Goal: Transaction & Acquisition: Book appointment/travel/reservation

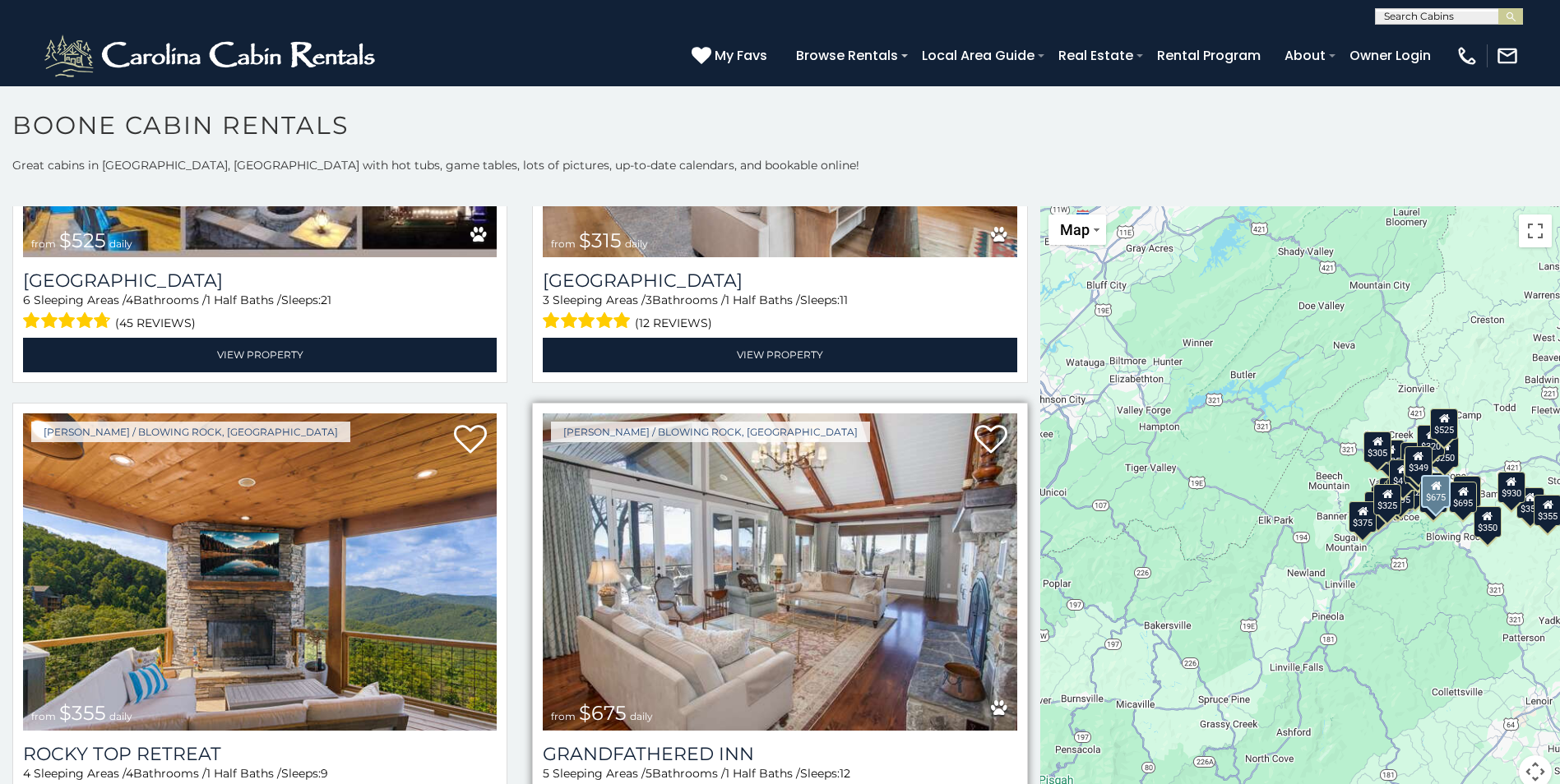
scroll to position [822, 0]
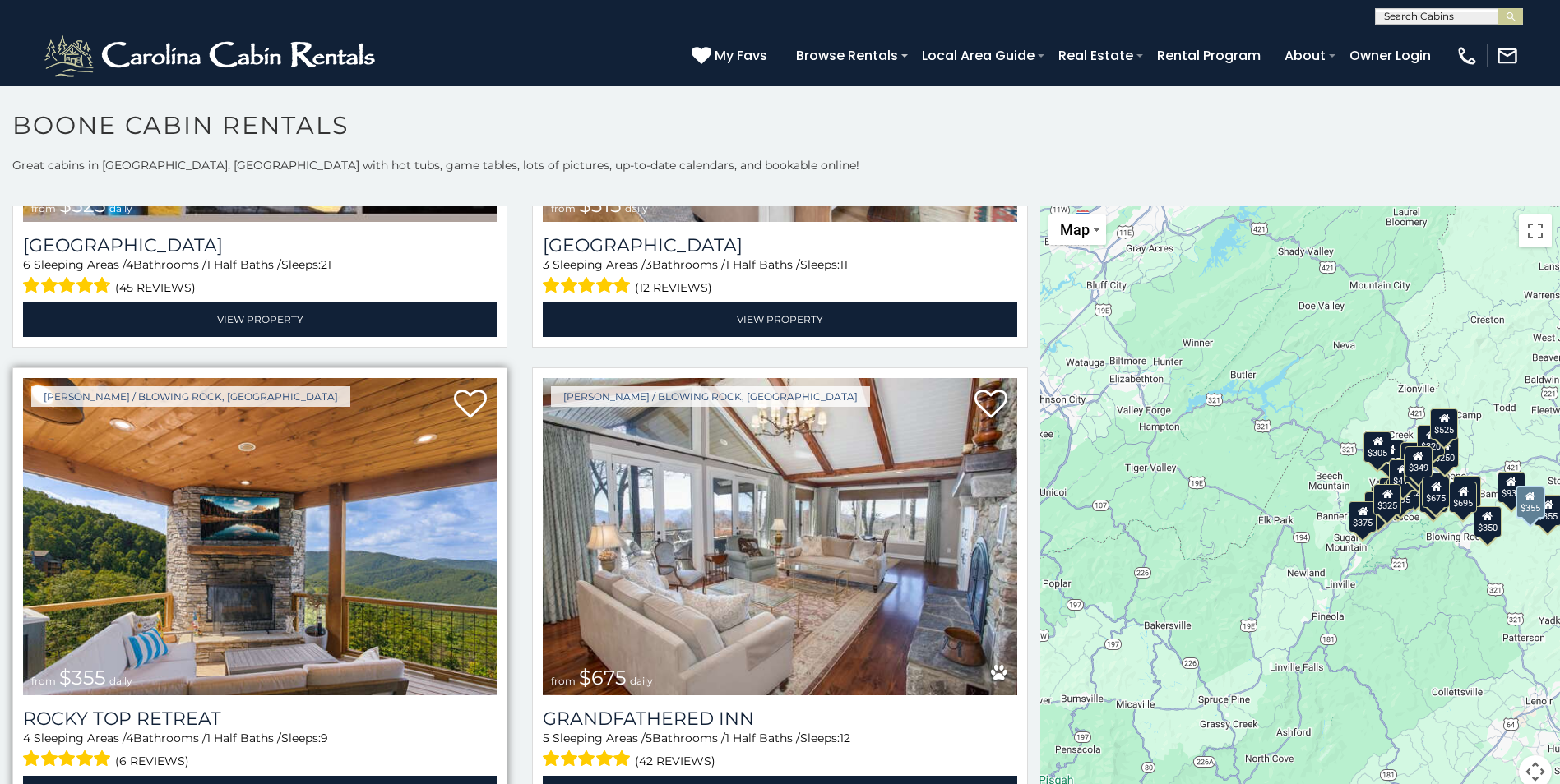
click at [352, 595] on img at bounding box center [259, 536] width 474 height 317
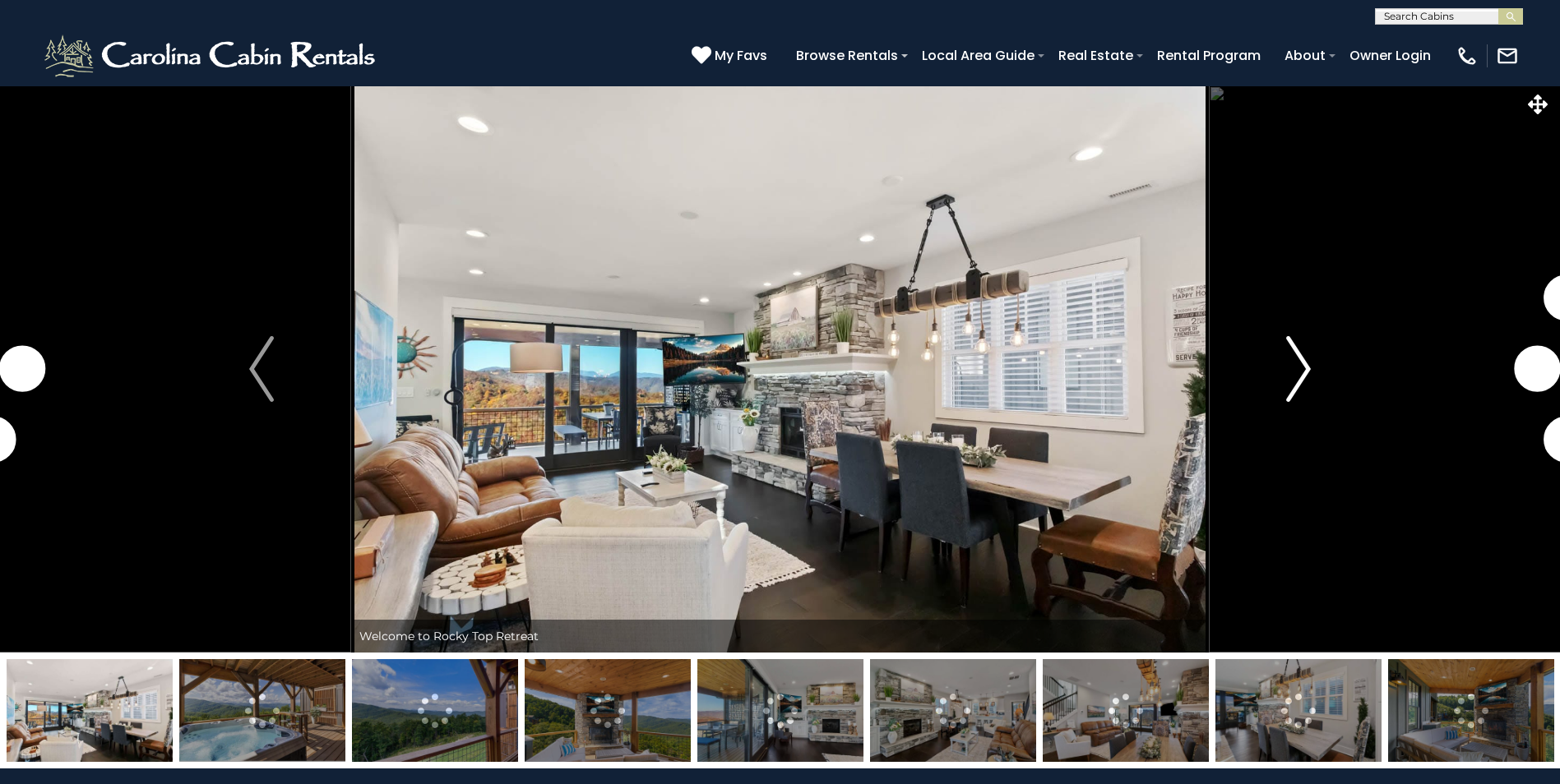
click at [1306, 371] on img "Next" at bounding box center [1298, 369] width 25 height 66
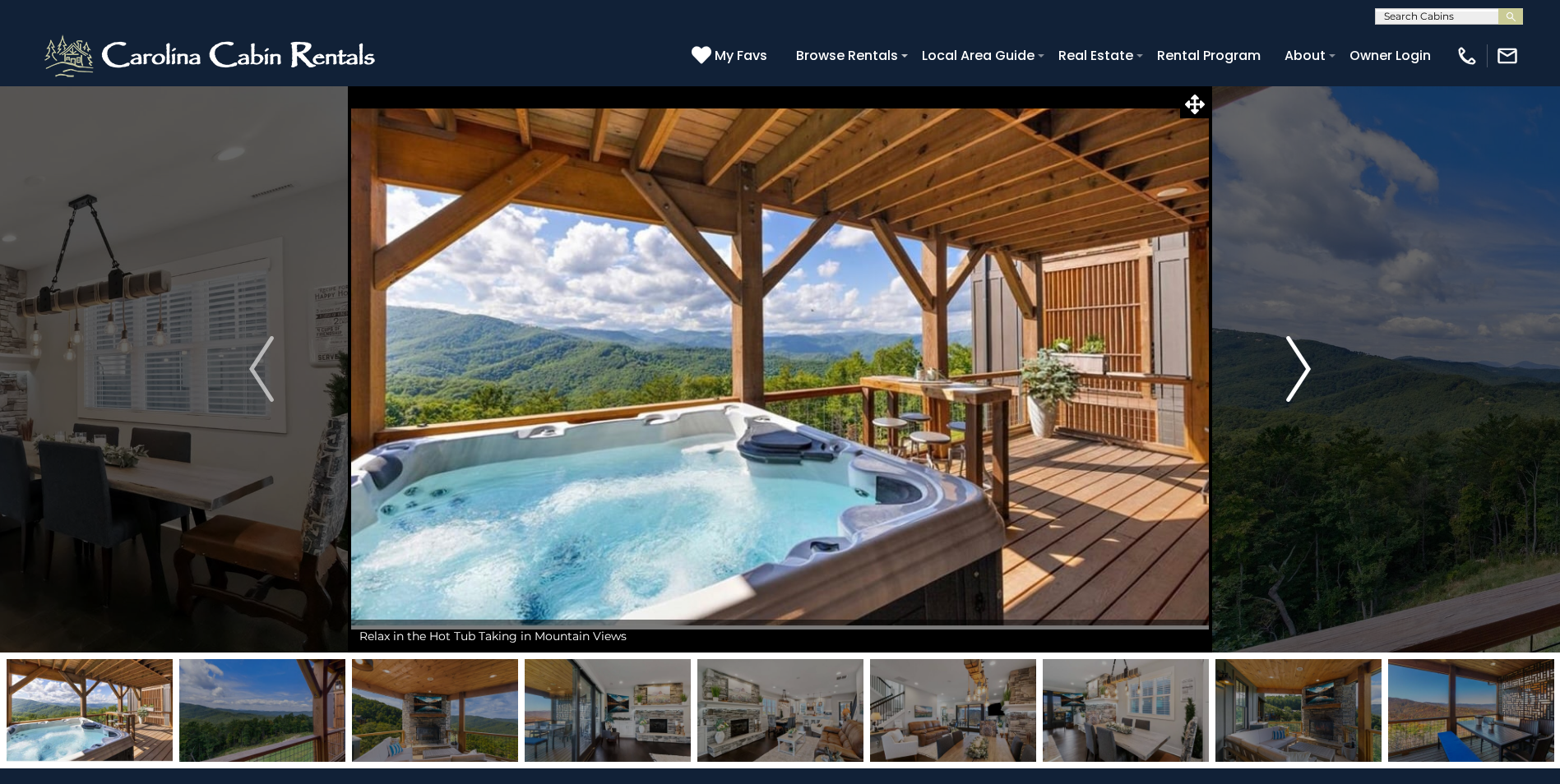
click at [1304, 363] on img "Next" at bounding box center [1298, 369] width 25 height 66
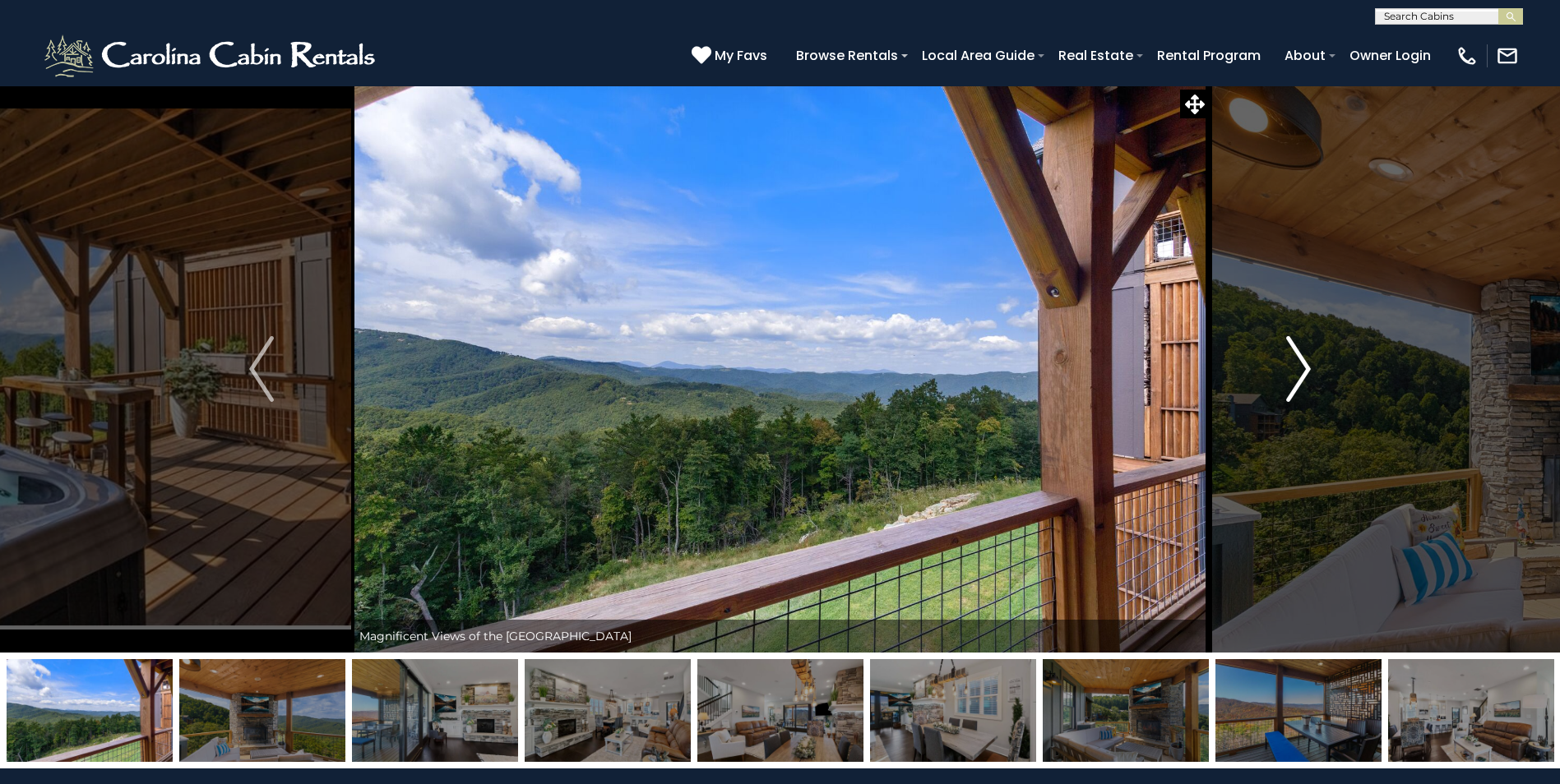
click at [1304, 364] on img "Next" at bounding box center [1298, 369] width 25 height 66
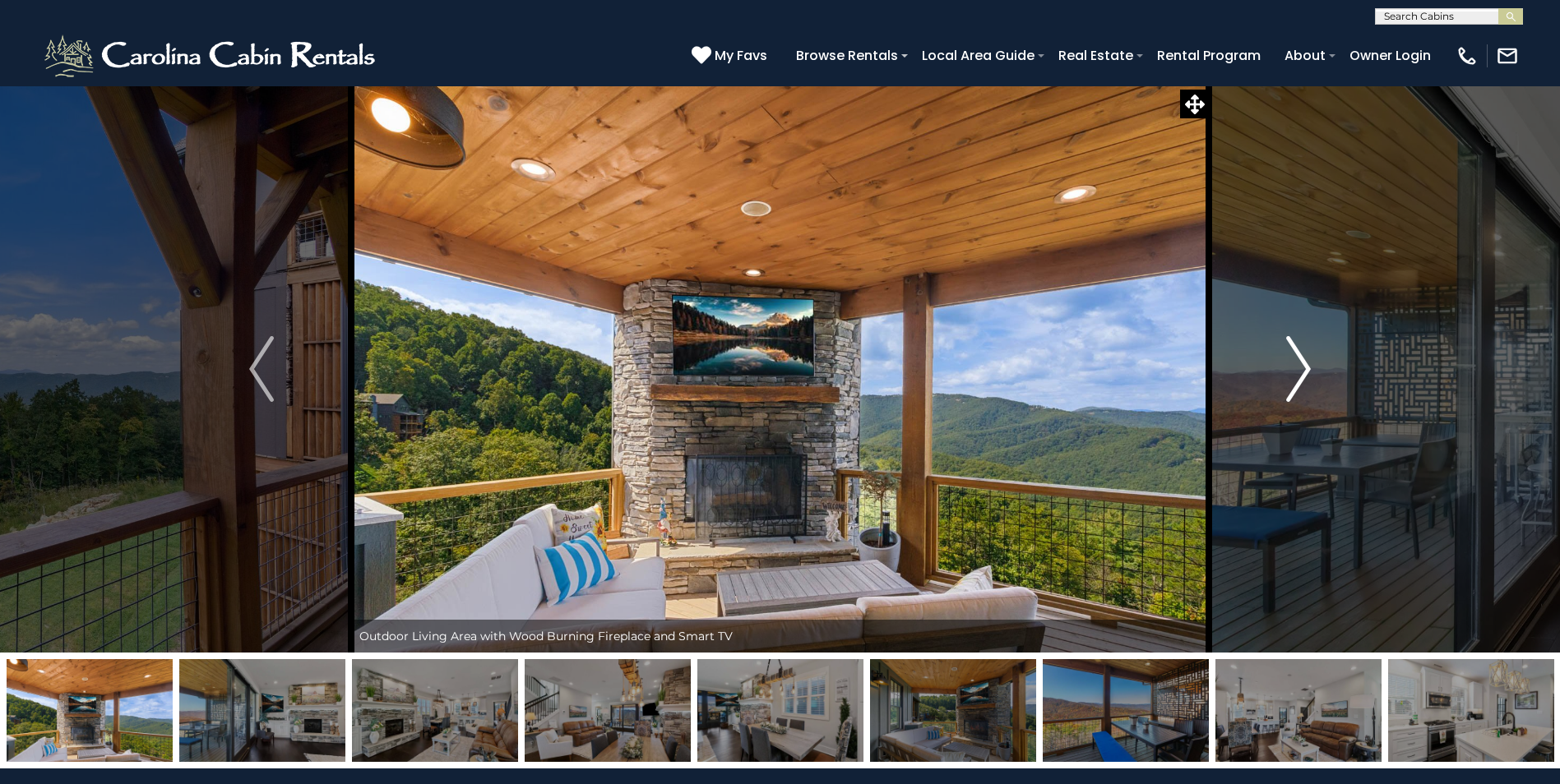
click at [1304, 364] on img "Next" at bounding box center [1298, 369] width 25 height 66
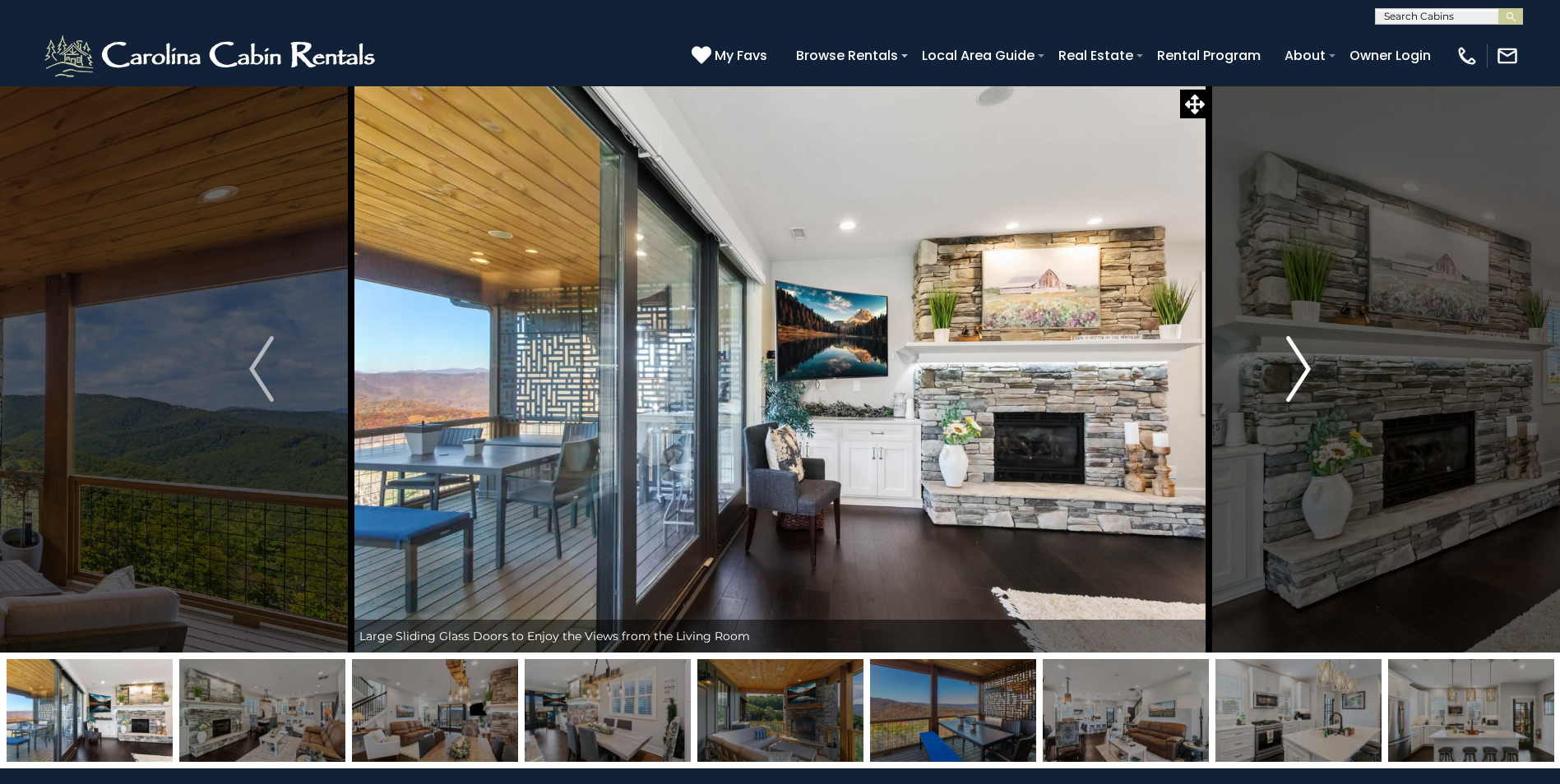
click at [1304, 364] on img "Next" at bounding box center [1298, 369] width 25 height 66
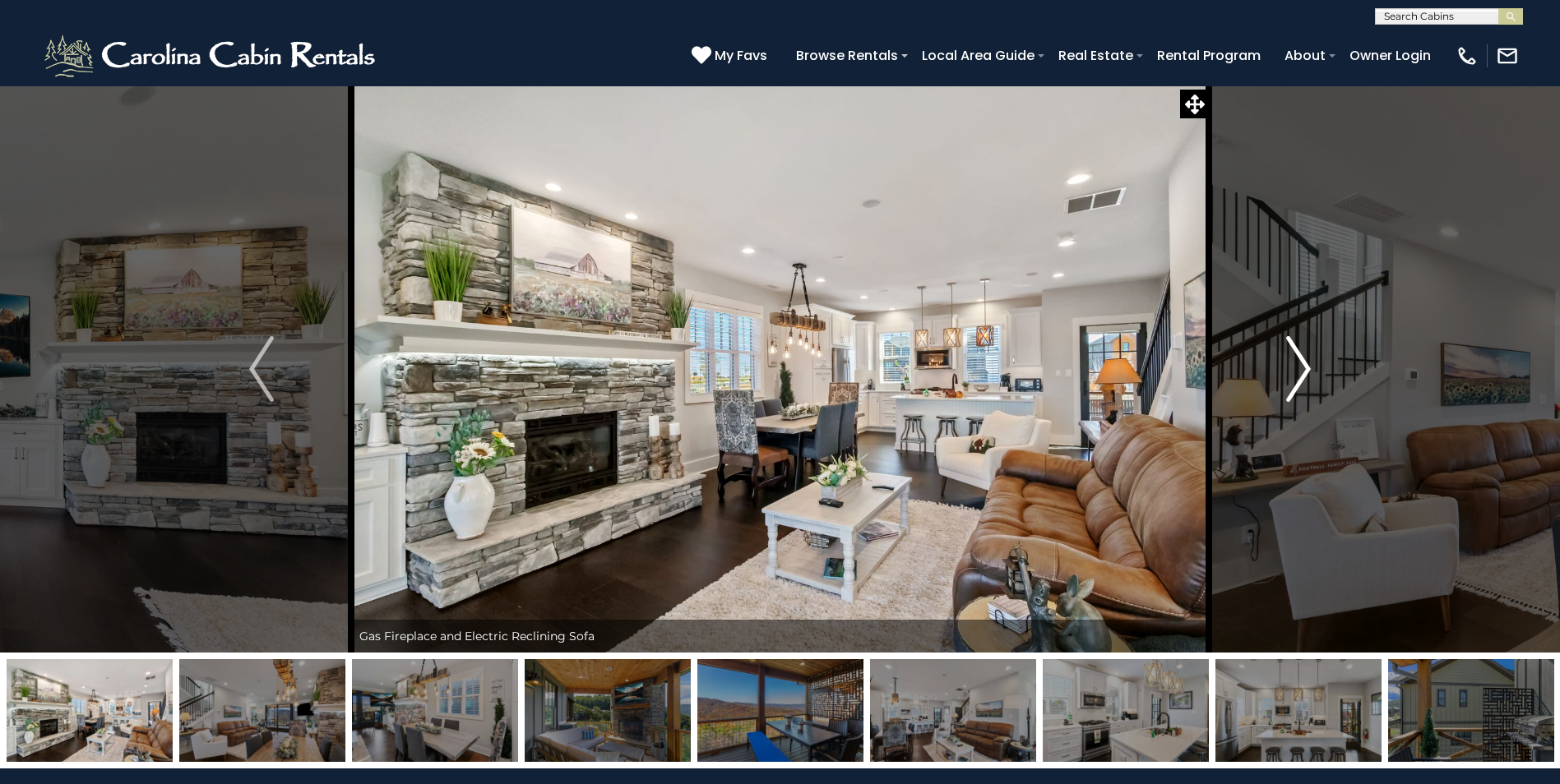
click at [1309, 368] on img "Next" at bounding box center [1298, 369] width 25 height 66
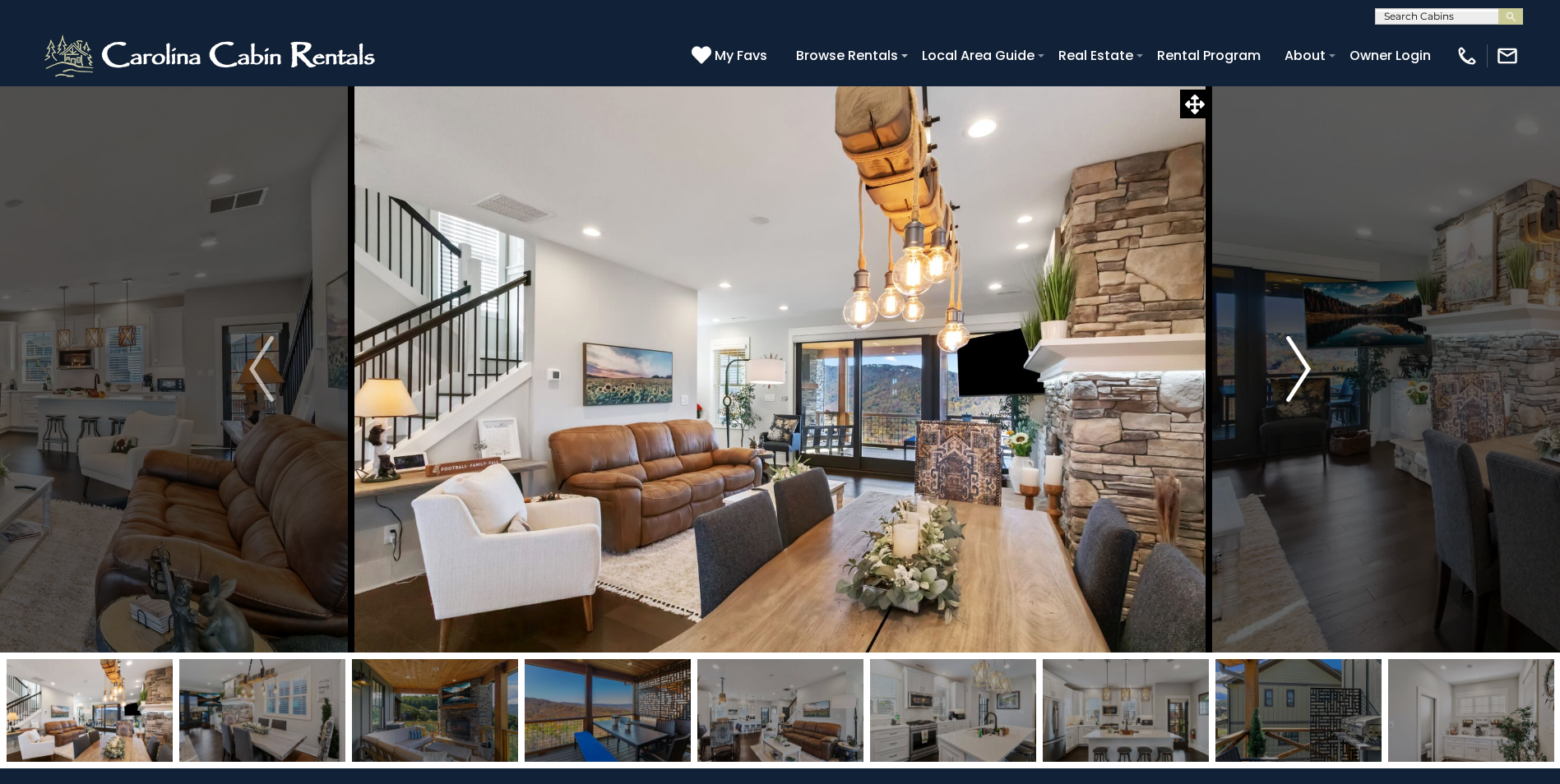
click at [1308, 367] on img "Next" at bounding box center [1298, 369] width 25 height 66
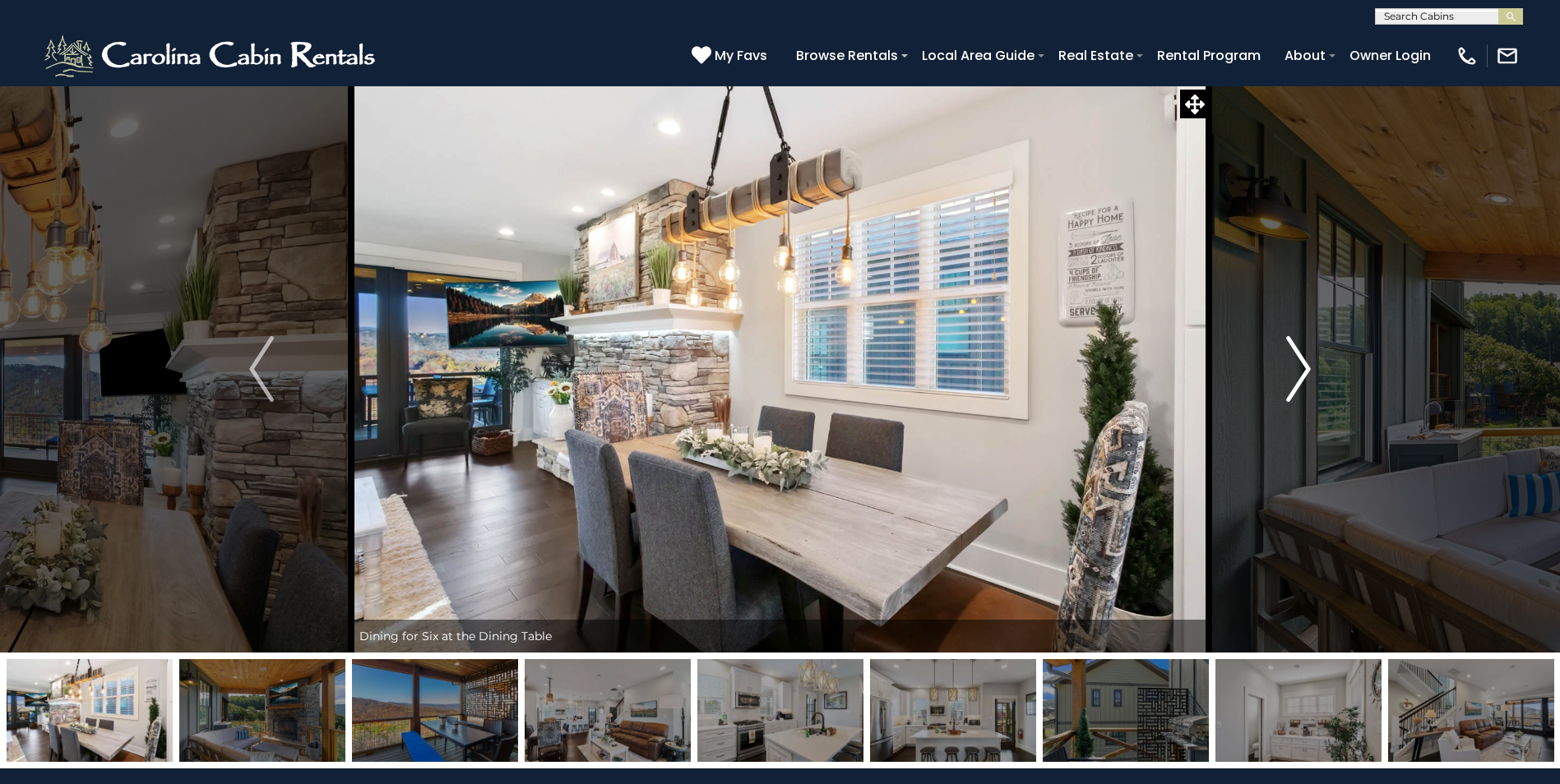
click at [1308, 365] on img "Next" at bounding box center [1298, 369] width 25 height 66
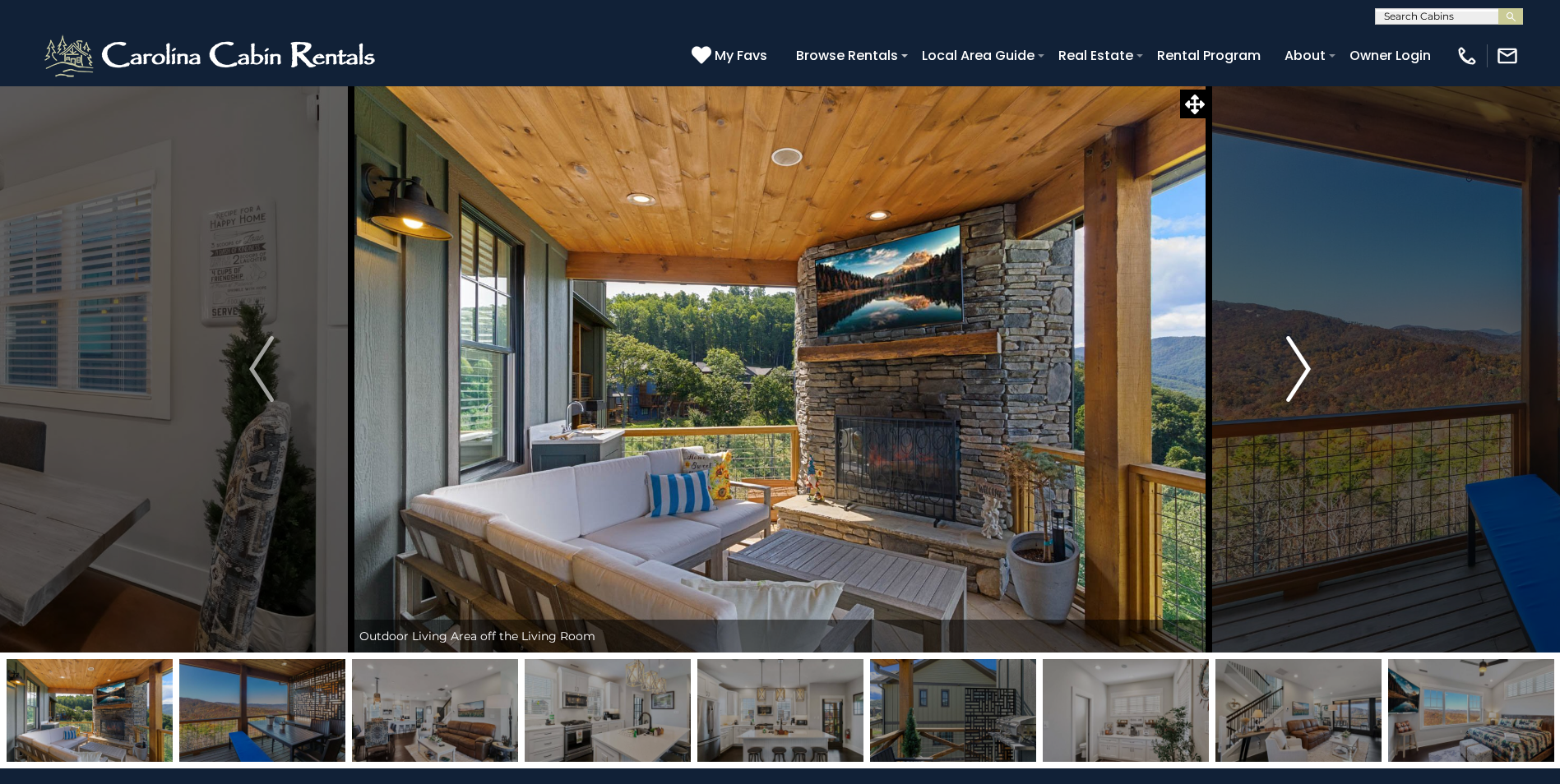
click at [1308, 363] on img "Next" at bounding box center [1298, 369] width 25 height 66
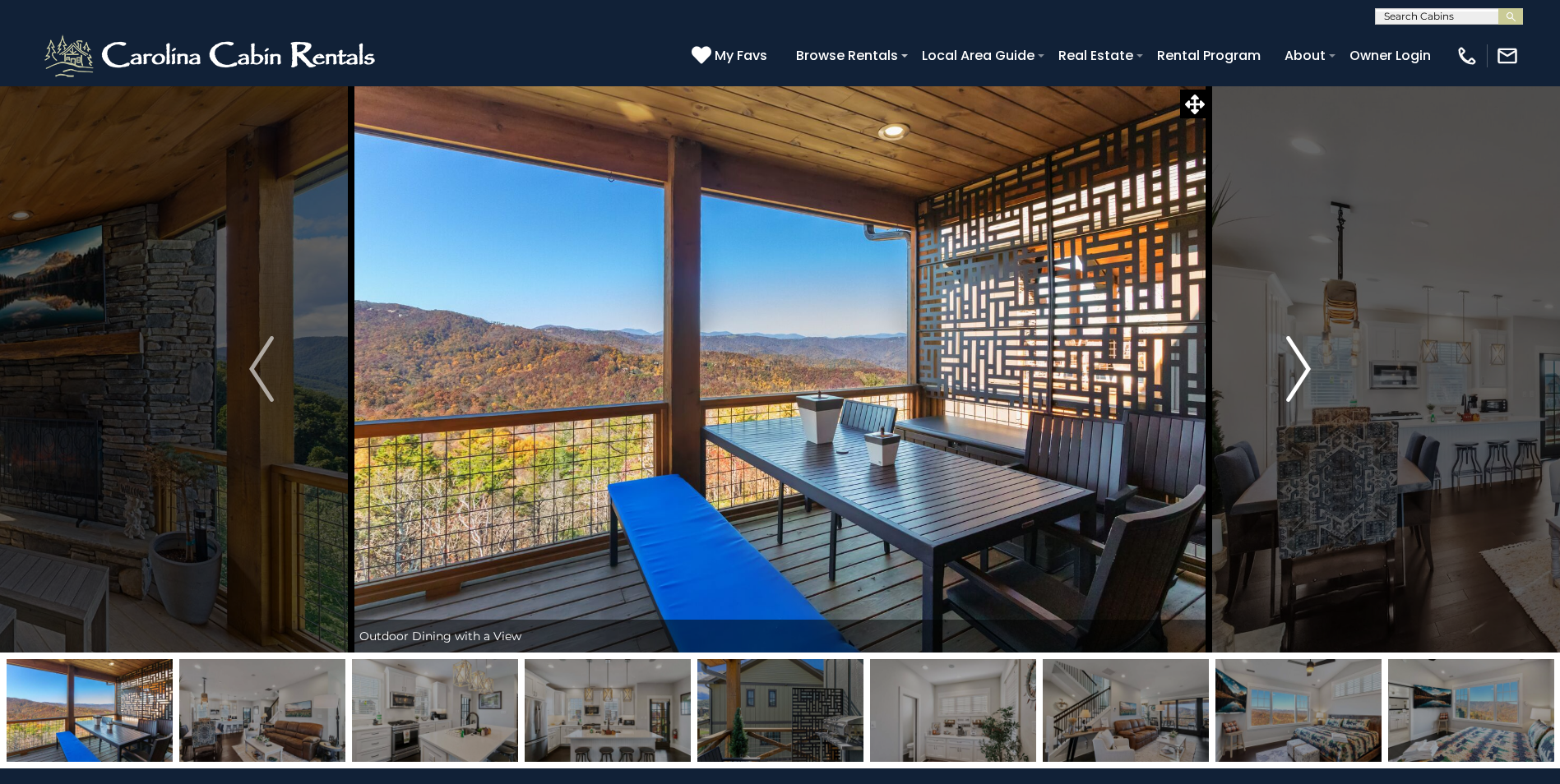
click at [1308, 363] on img "Next" at bounding box center [1298, 369] width 25 height 66
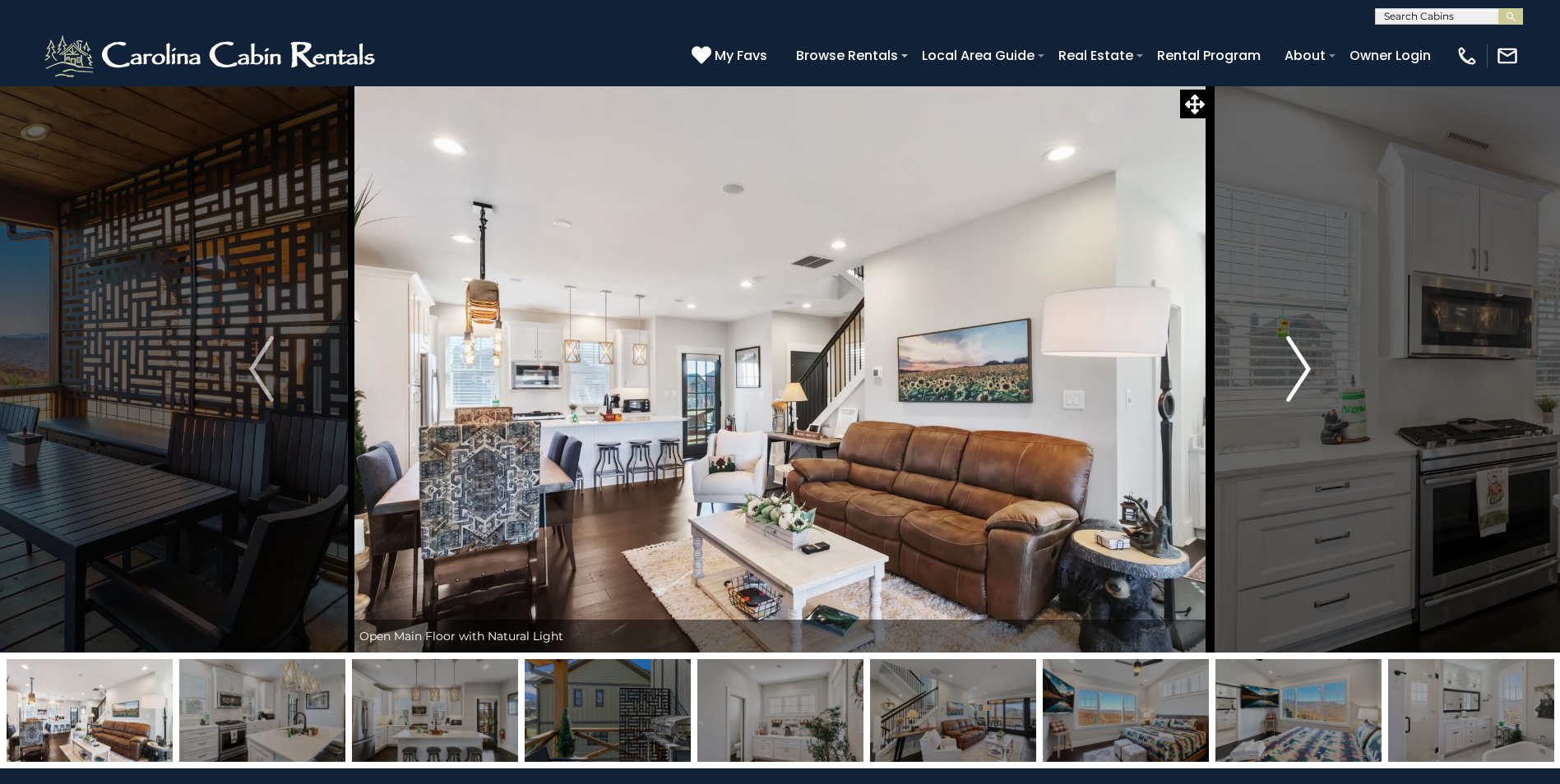
click at [1308, 363] on img "Next" at bounding box center [1298, 369] width 25 height 66
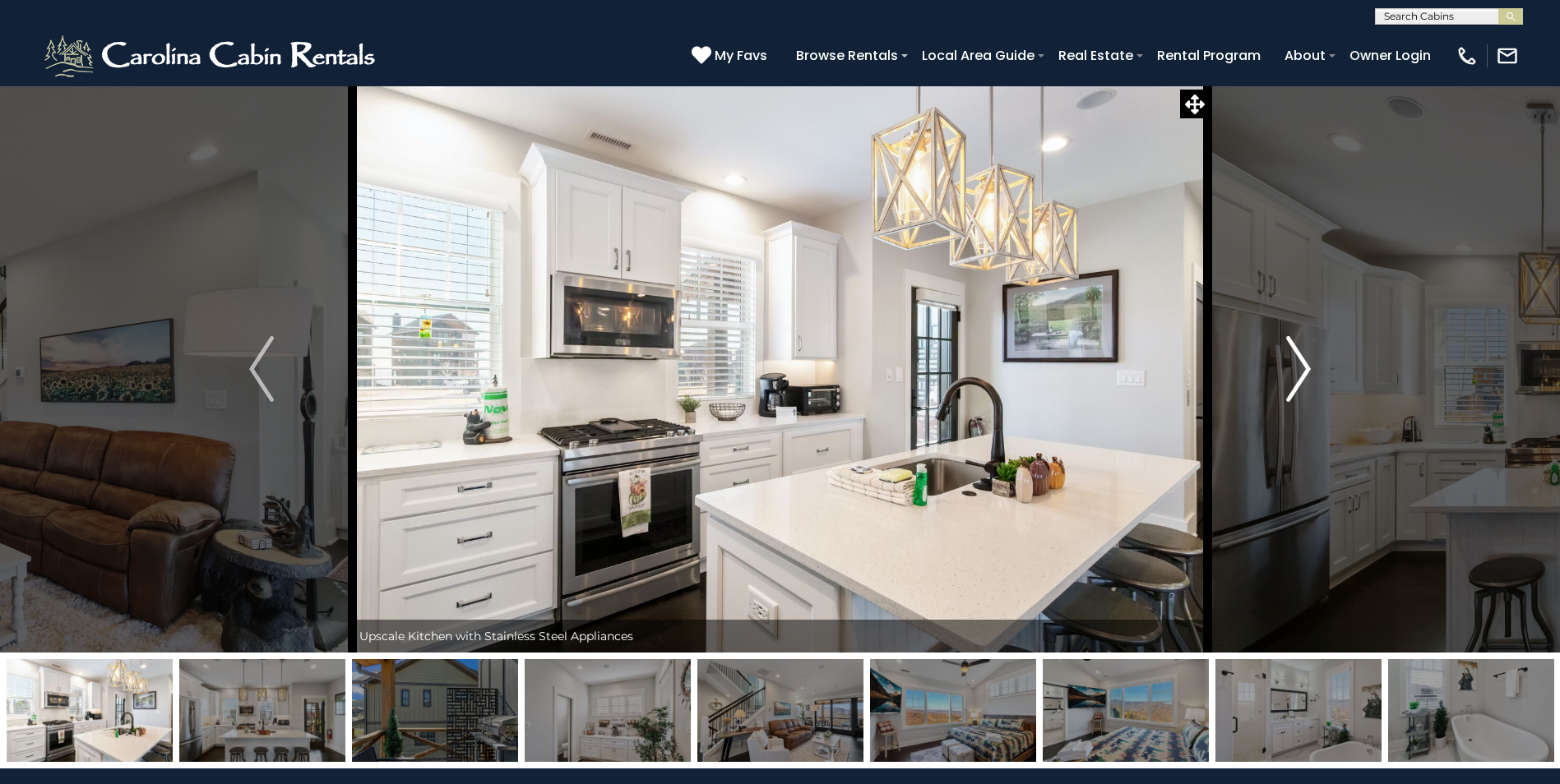
click at [1308, 362] on img "Next" at bounding box center [1298, 369] width 25 height 66
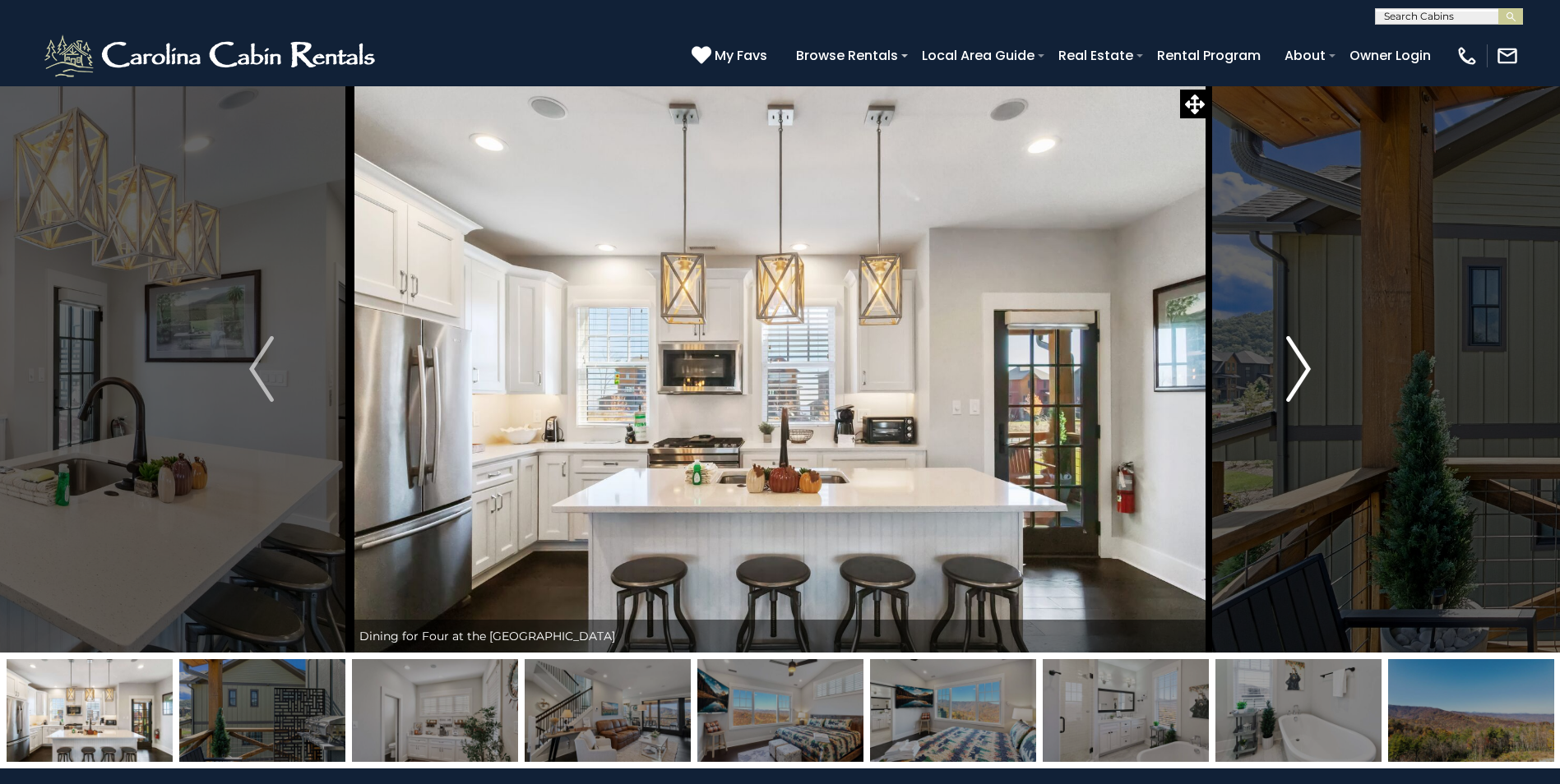
click at [1295, 370] on img "Next" at bounding box center [1298, 369] width 25 height 66
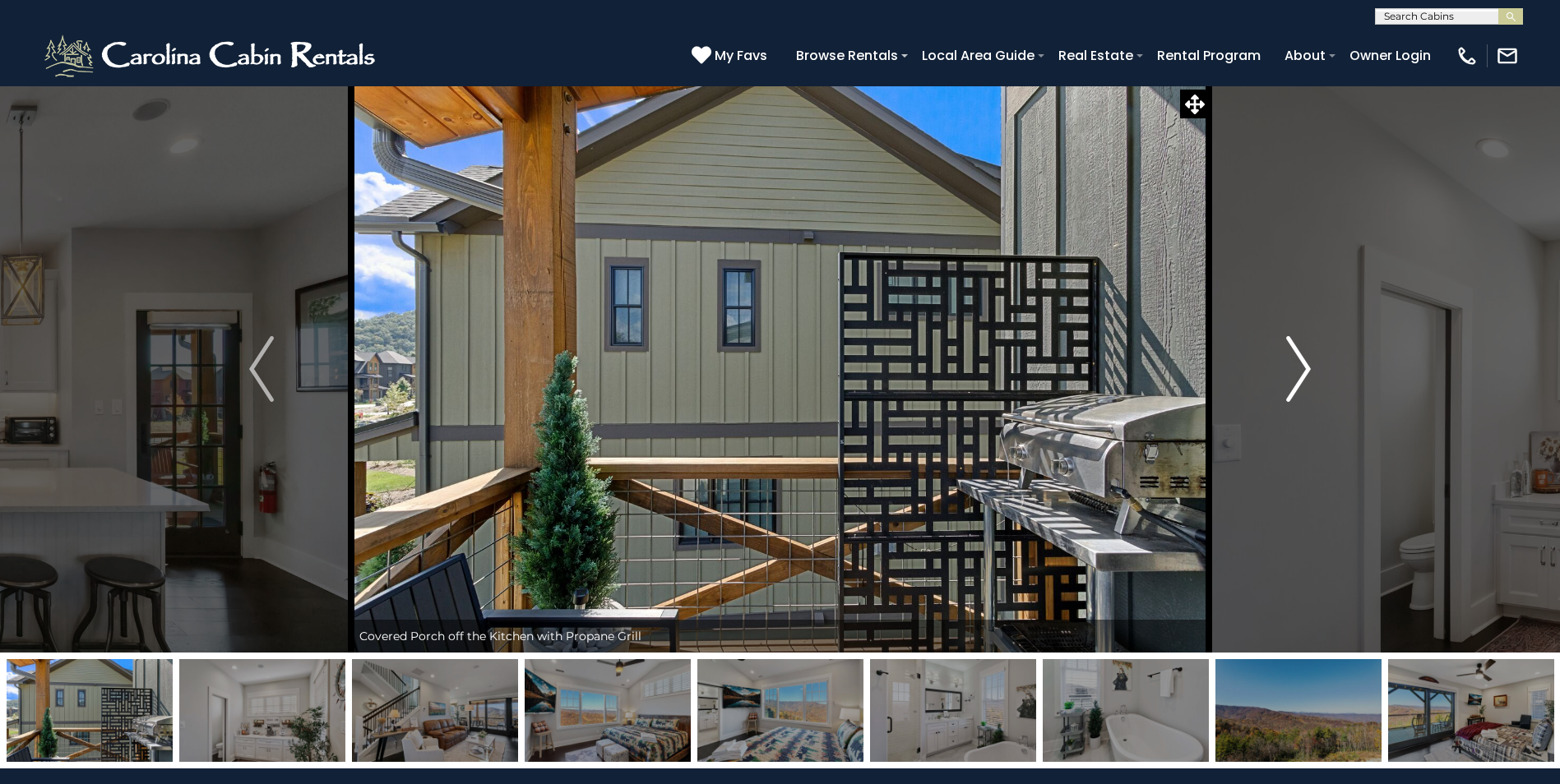
click at [1292, 367] on img "Next" at bounding box center [1298, 369] width 25 height 66
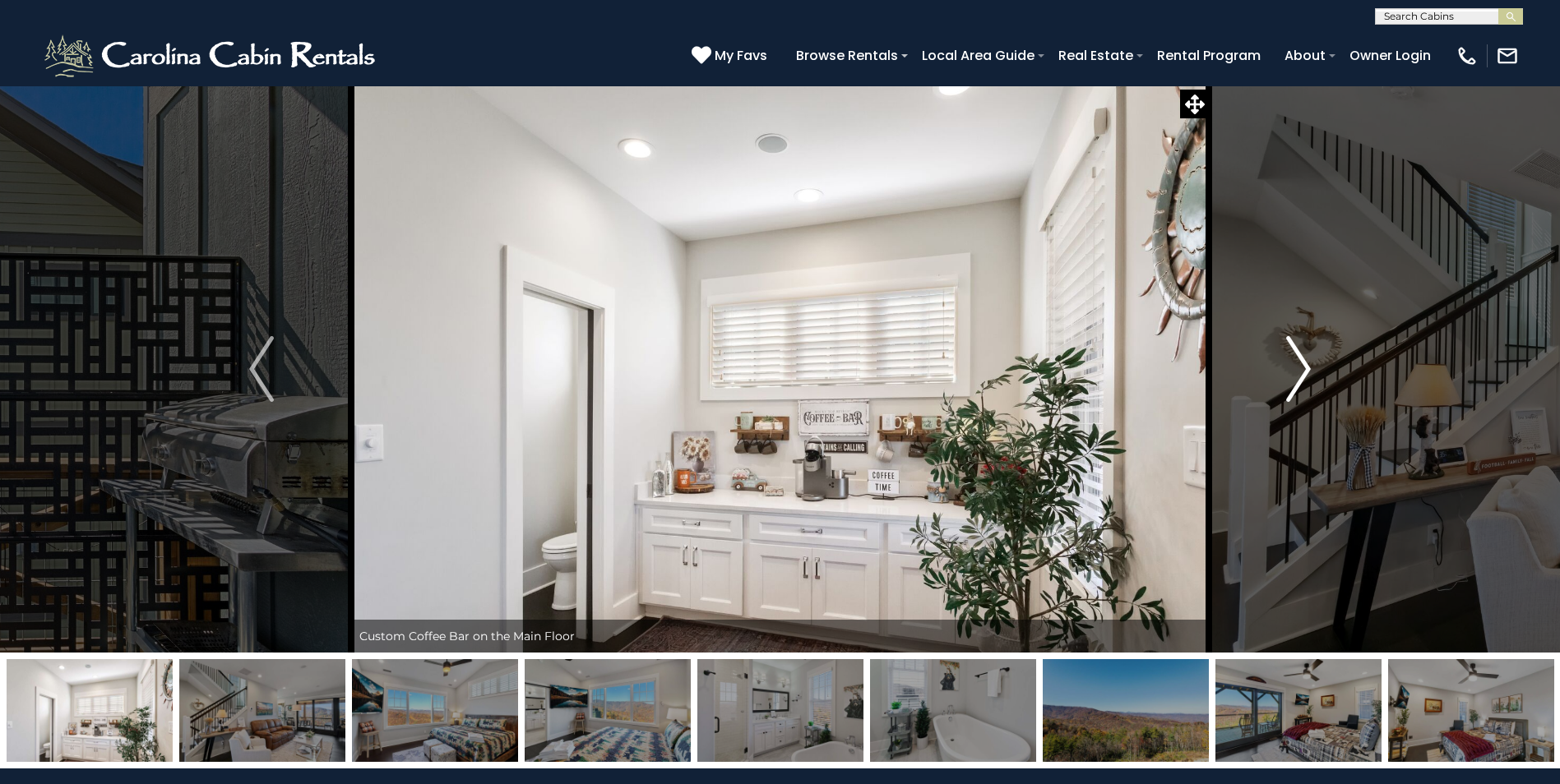
click at [1299, 376] on img "Next" at bounding box center [1298, 369] width 25 height 66
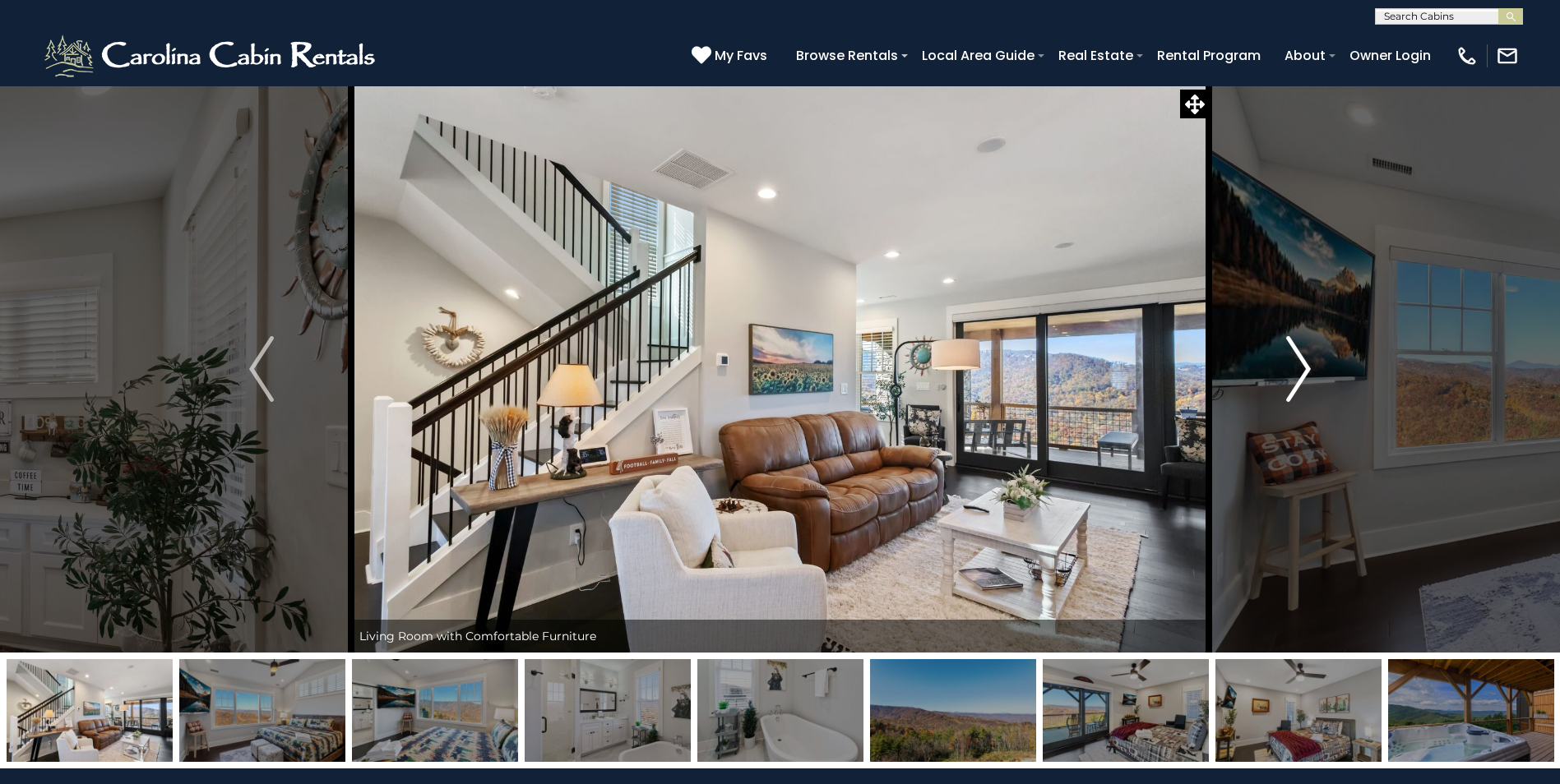
click at [1300, 374] on img "Next" at bounding box center [1298, 369] width 25 height 66
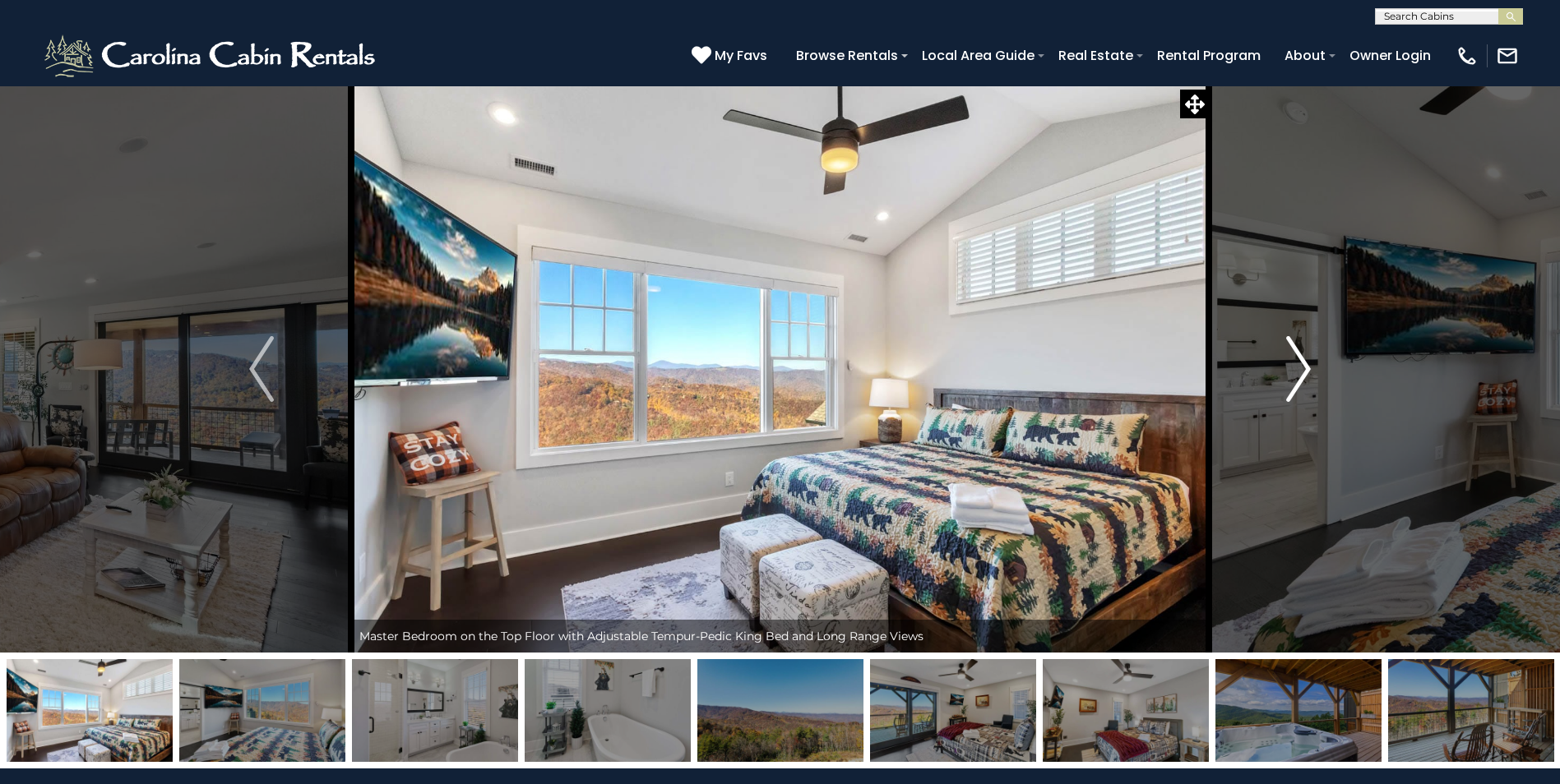
click at [1300, 373] on img "Next" at bounding box center [1298, 369] width 25 height 66
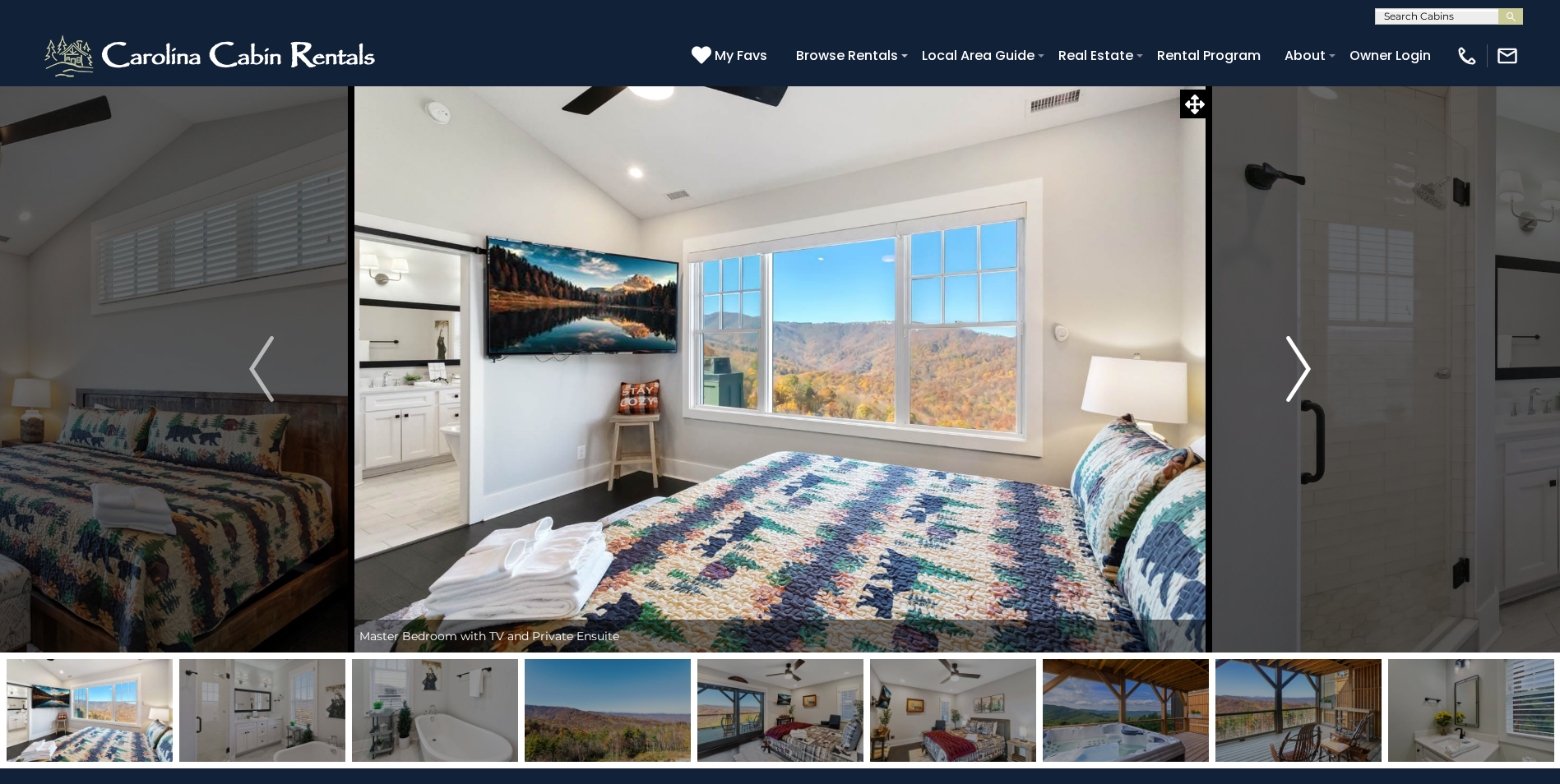
click at [1300, 373] on img "Next" at bounding box center [1298, 369] width 25 height 66
